Goal: Download file/media

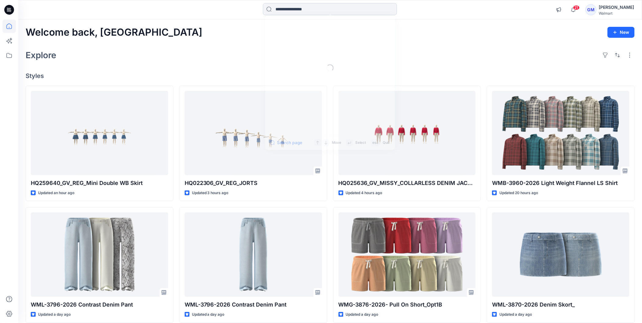
drag, startPoint x: 0, startPoint y: 0, endPoint x: 315, endPoint y: 9, distance: 314.7
click at [313, 10] on input at bounding box center [330, 9] width 134 height 12
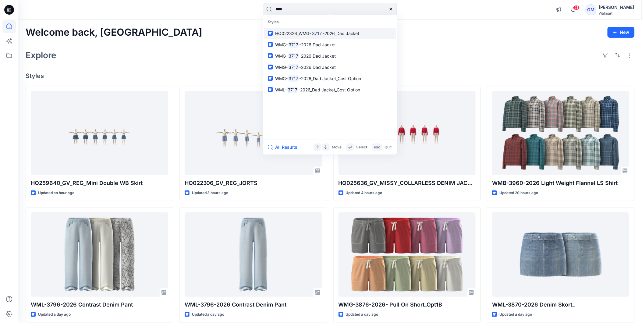
type input "****"
click at [344, 34] on span "-2026_Dad Jacket" at bounding box center [341, 33] width 37 height 5
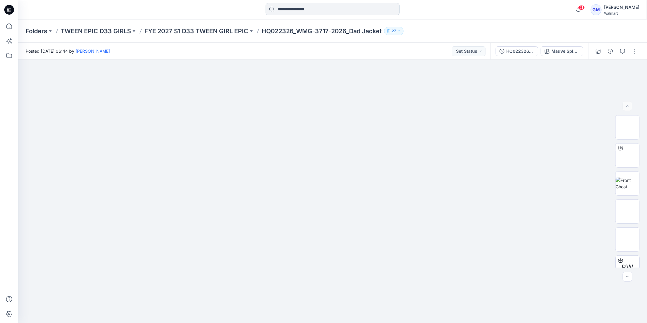
click at [315, 7] on input at bounding box center [333, 9] width 134 height 12
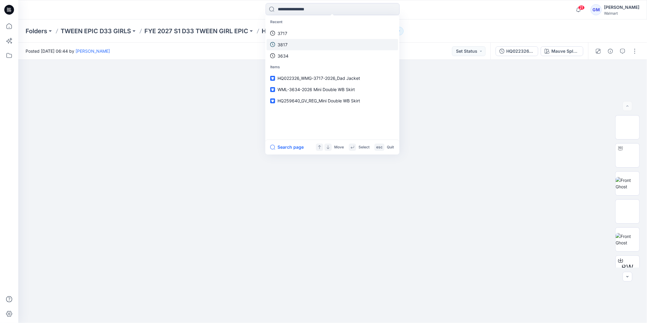
click at [297, 36] on link "3717" at bounding box center [333, 33] width 132 height 11
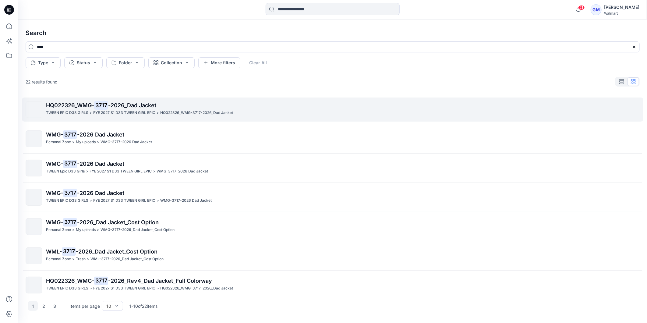
click at [119, 108] on span "-2026_Dad Jacket" at bounding box center [132, 105] width 48 height 6
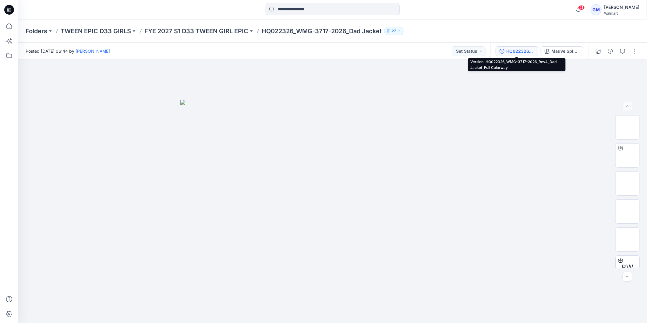
click at [525, 53] on div "HQ022326_WMG-3717-2026_Rev4_Dad Jacket_Full Colorway" at bounding box center [521, 51] width 28 height 7
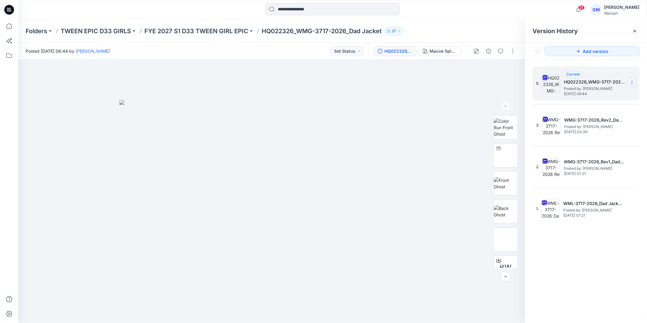
click at [632, 83] on icon at bounding box center [632, 82] width 5 height 5
click at [609, 89] on div "Download Source BW File" at bounding box center [599, 95] width 71 height 12
click at [438, 53] on div "Mauve Splash w DTM Collar opt 2" at bounding box center [444, 51] width 28 height 7
